Goal: Navigation & Orientation: Find specific page/section

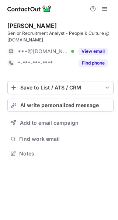
scroll to position [148, 118]
